Goal: Navigation & Orientation: Find specific page/section

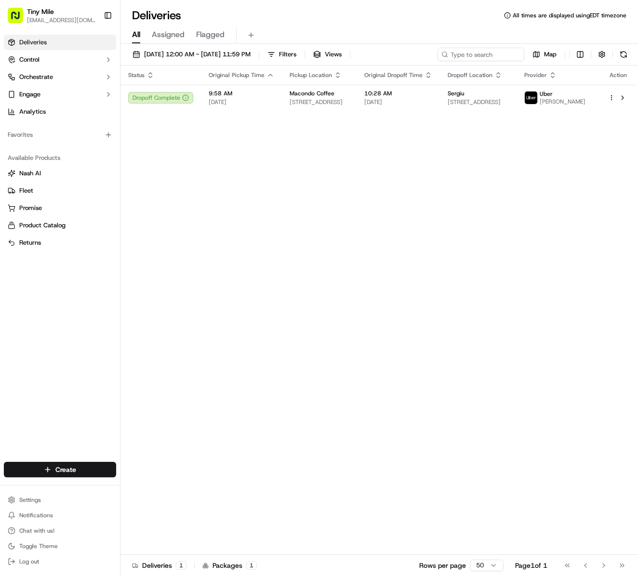
click at [374, 280] on div "Status Original Pickup Time Pickup Location Original Dropoff Time Dropoff Locat…" at bounding box center [378, 310] width 516 height 489
